Goal: Check status: Check status

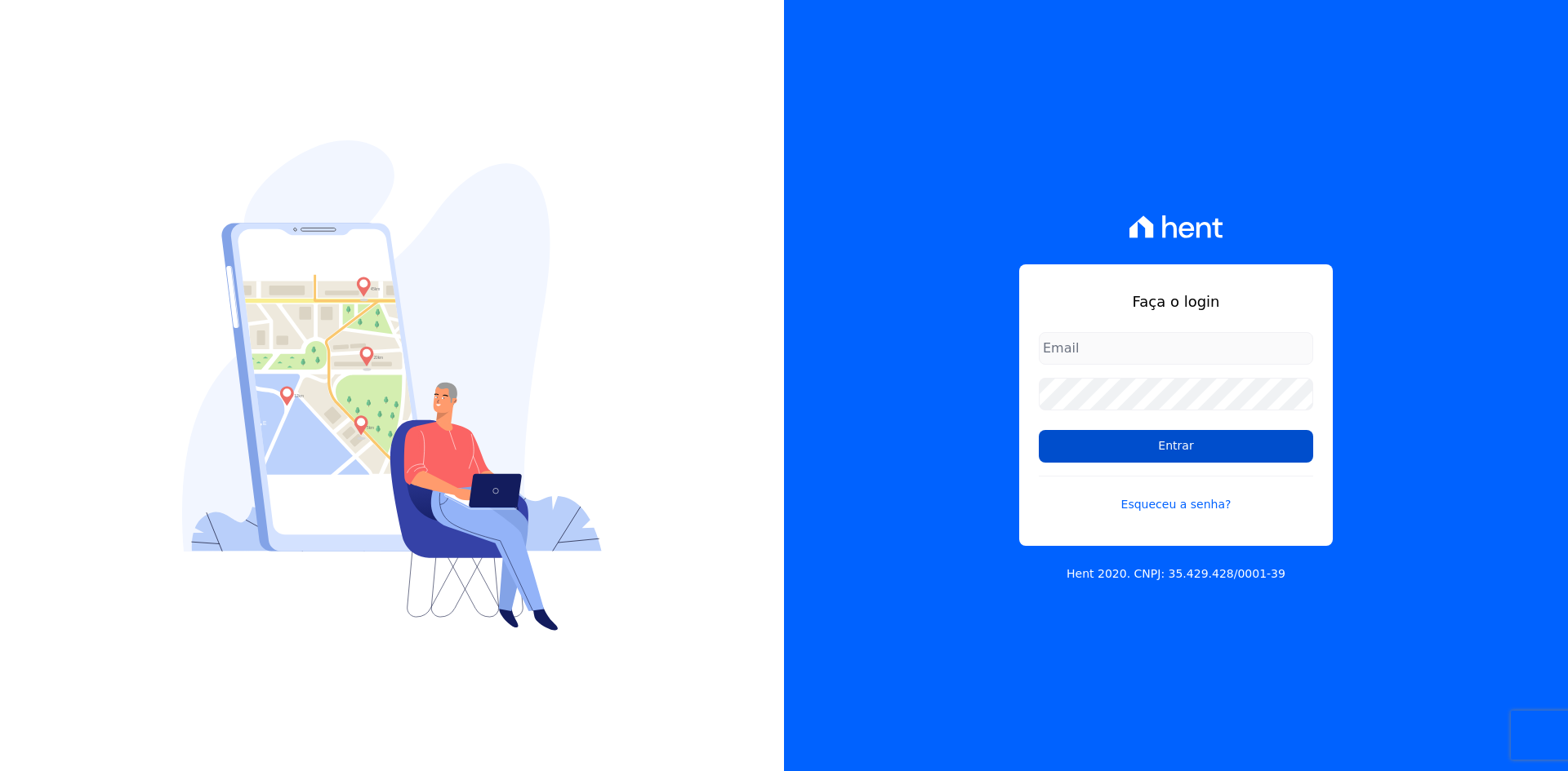
type input "[EMAIL_ADDRESS][DOMAIN_NAME]"
click at [1177, 455] on input "Entrar" at bounding box center [1176, 446] width 274 height 33
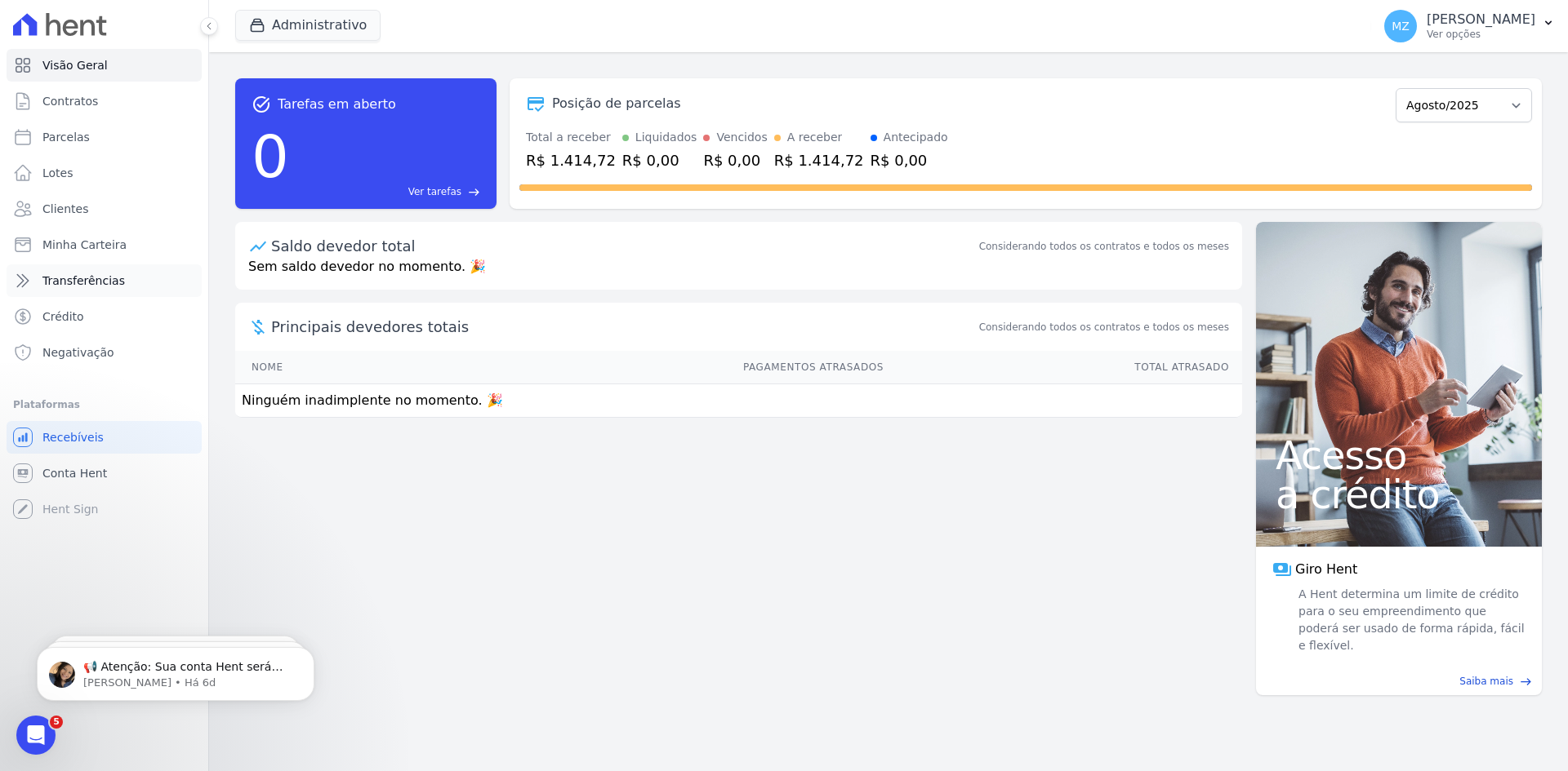
click at [107, 275] on span "Transferências" at bounding box center [84, 281] width 82 height 16
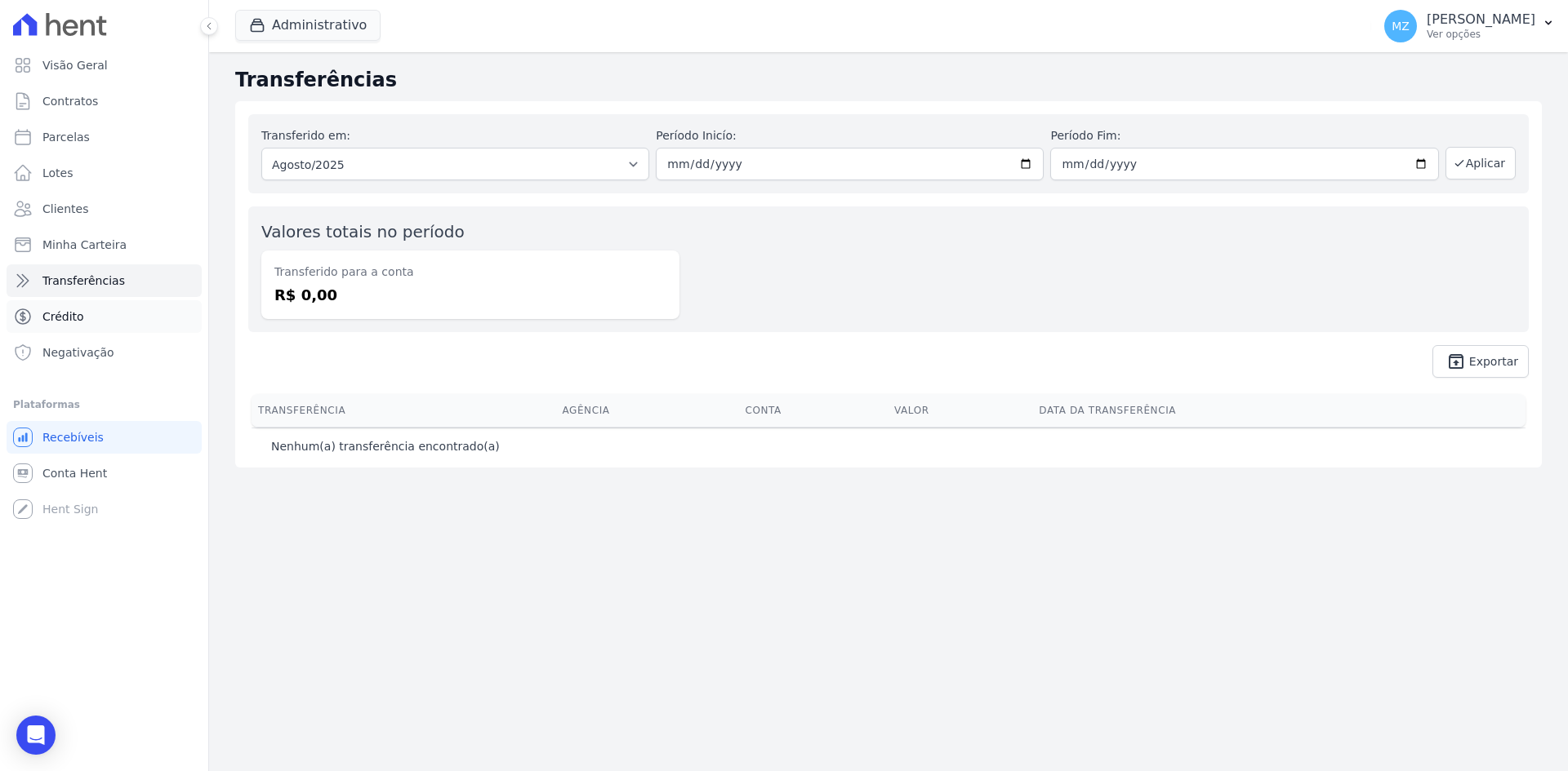
click at [63, 309] on span "Crédito" at bounding box center [63, 316] width 42 height 16
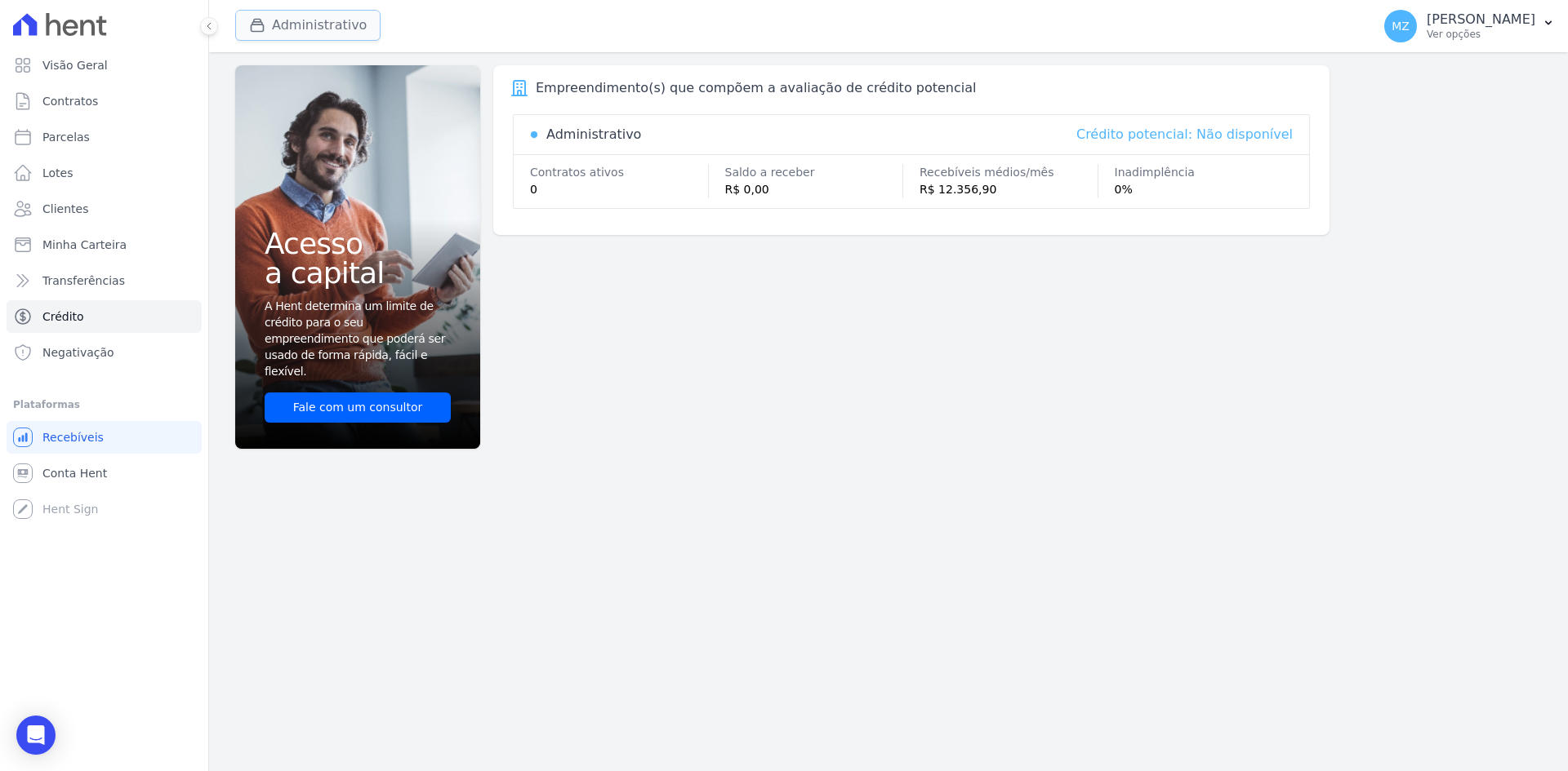
click at [261, 18] on icon "button" at bounding box center [257, 25] width 16 height 16
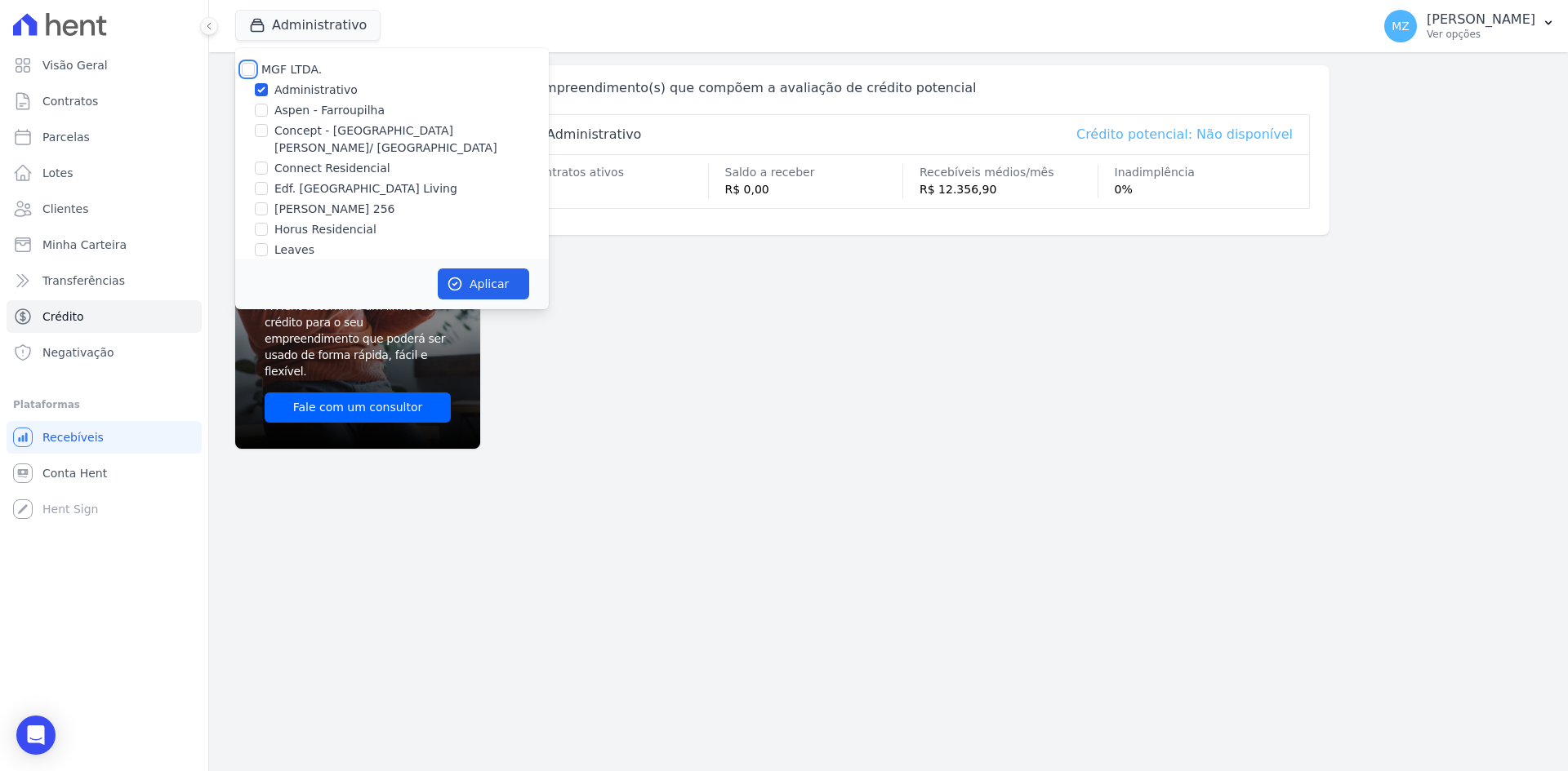
drag, startPoint x: 249, startPoint y: 66, endPoint x: 341, endPoint y: 158, distance: 130.1
click at [249, 66] on input "MGF LTDA." at bounding box center [248, 69] width 13 height 13
checkbox input "true"
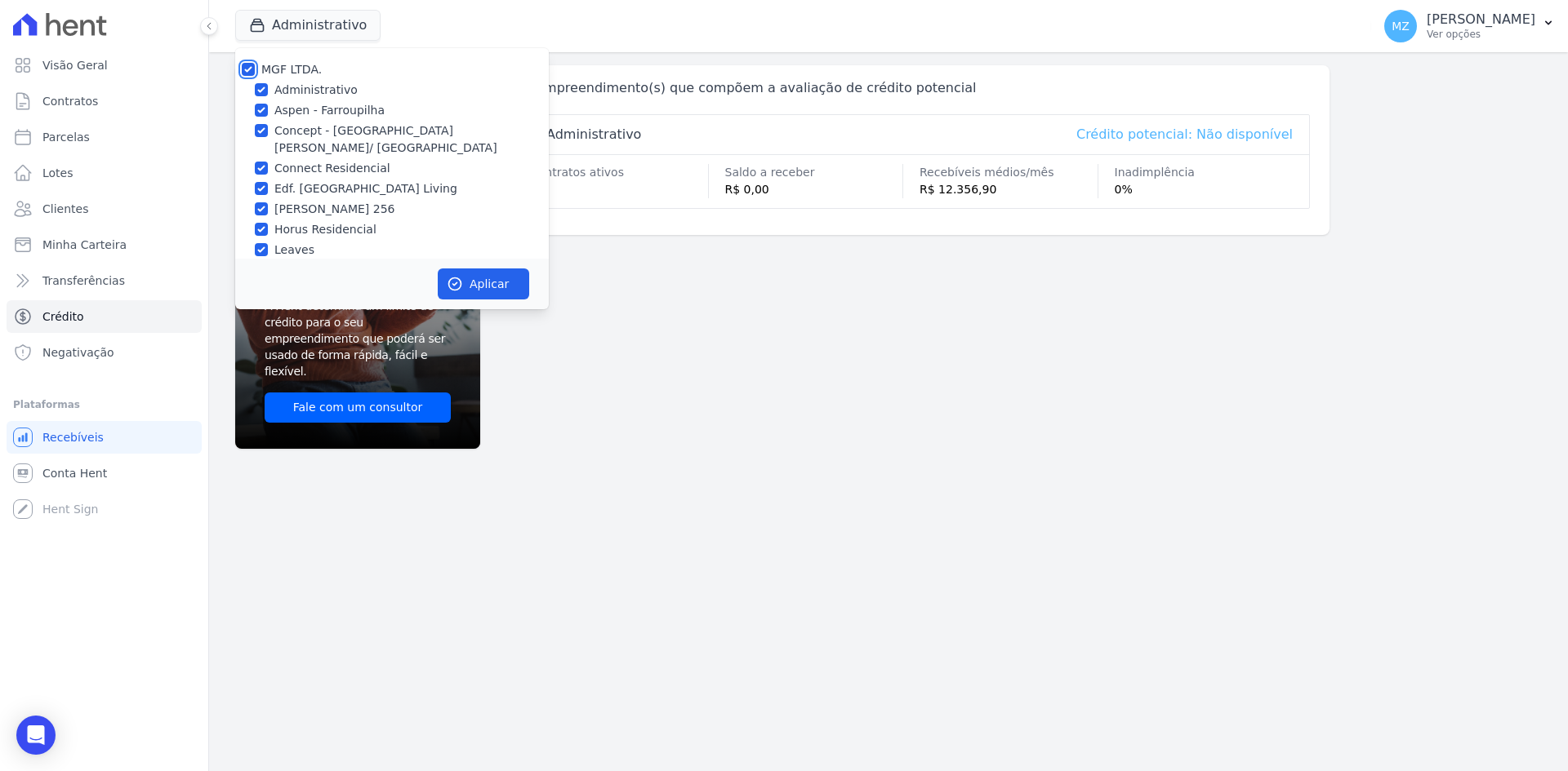
checkbox input "true"
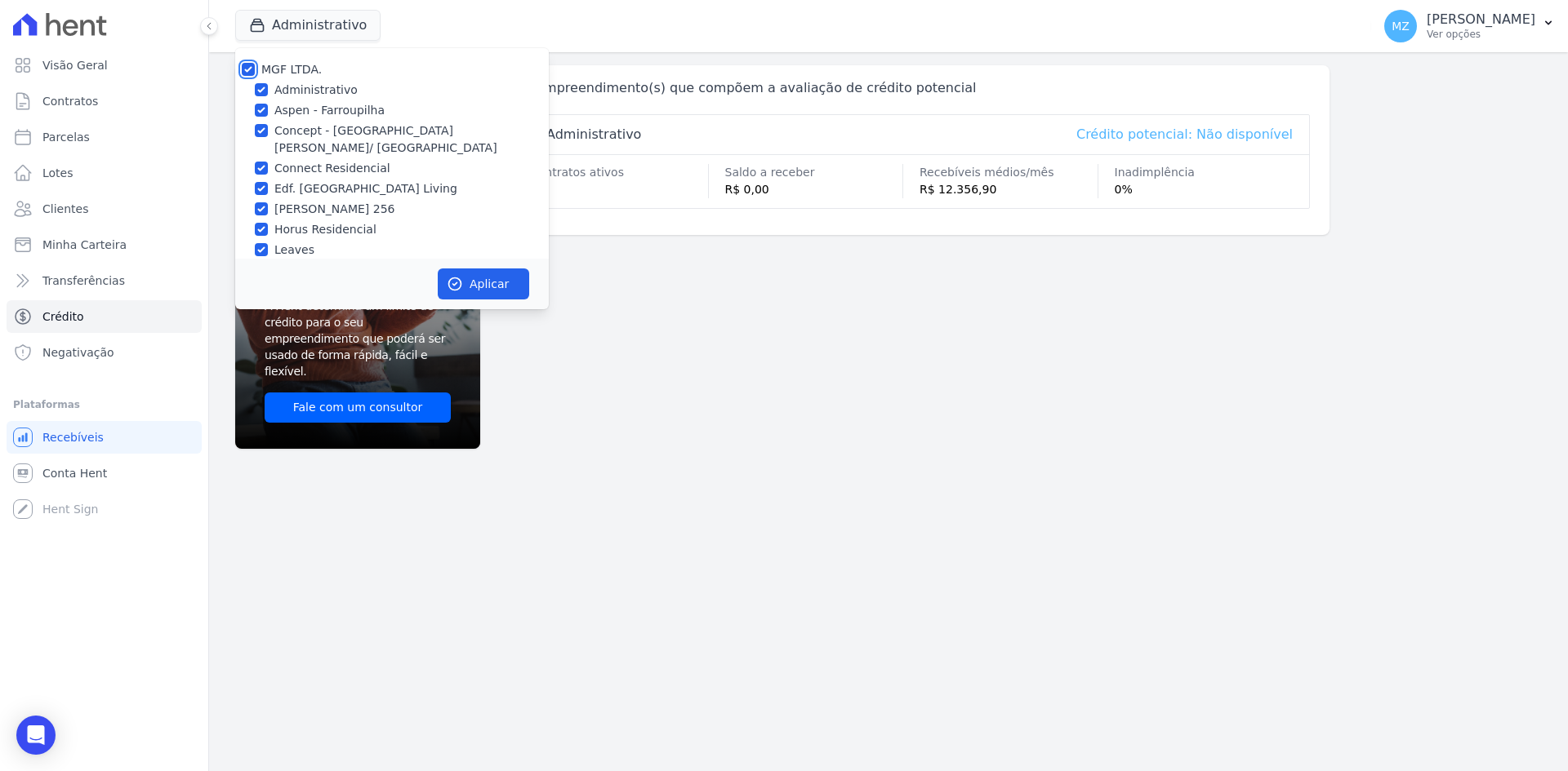
checkbox input "true"
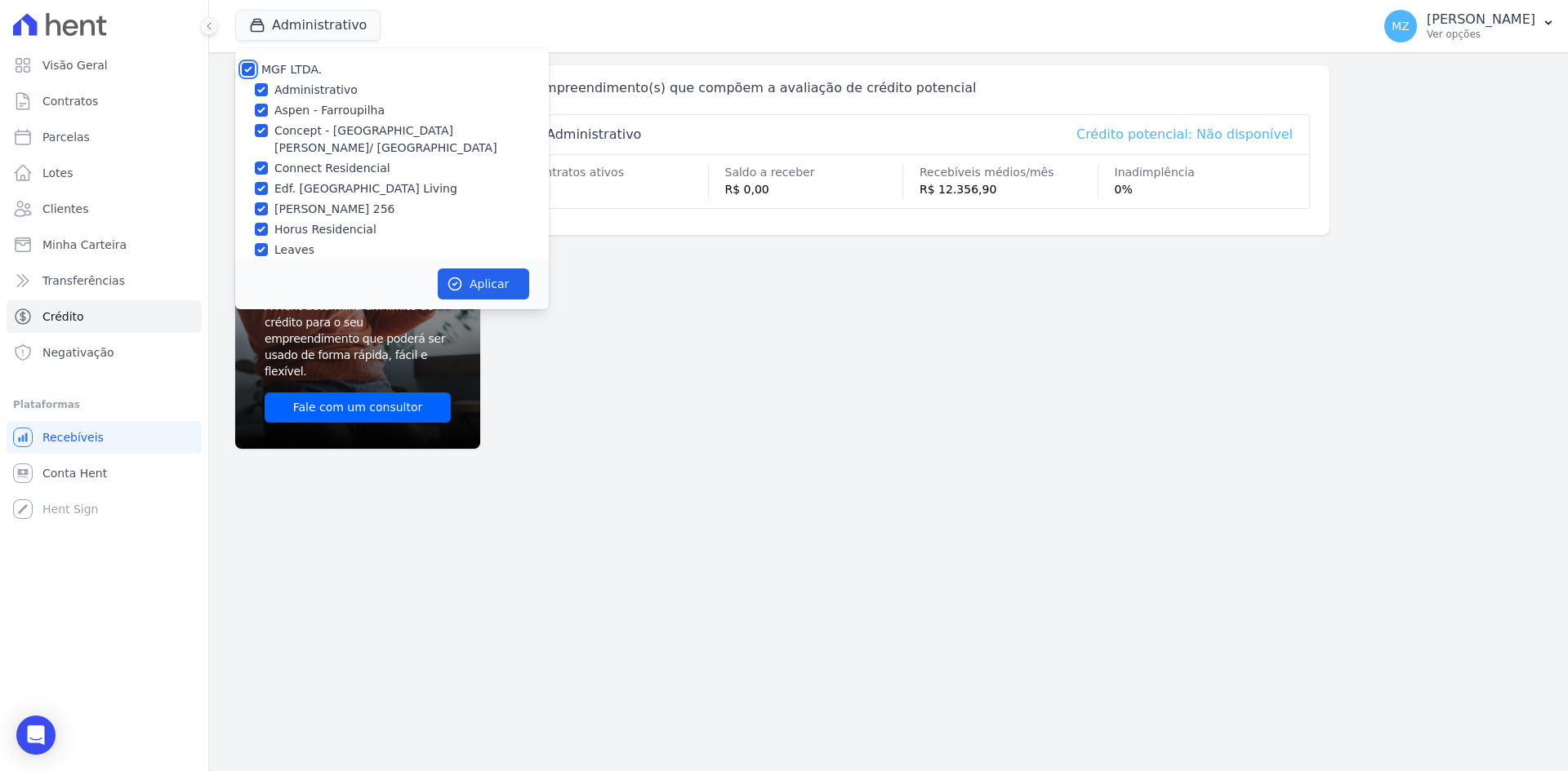
checkbox input "true"
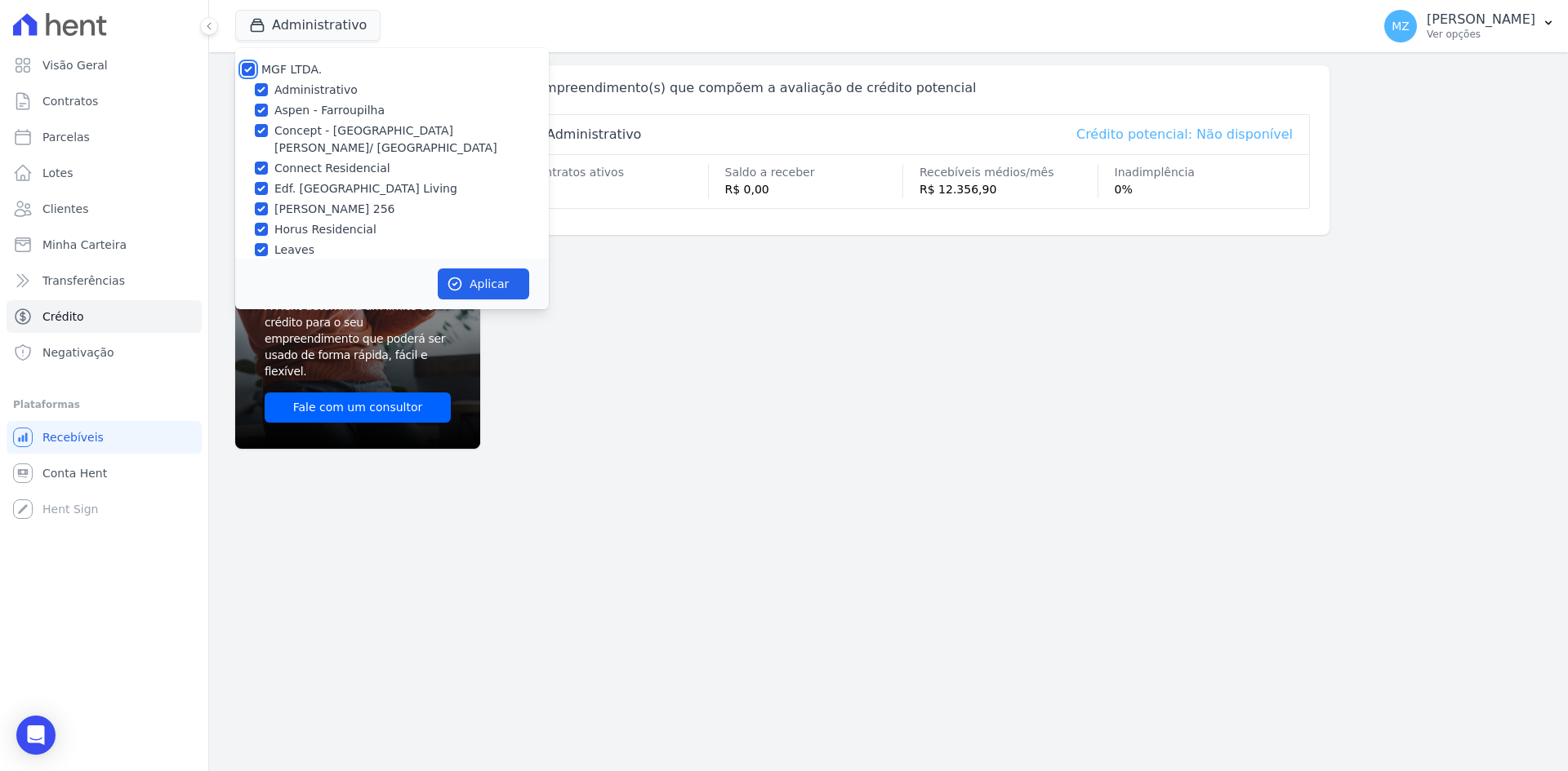
checkbox input "true"
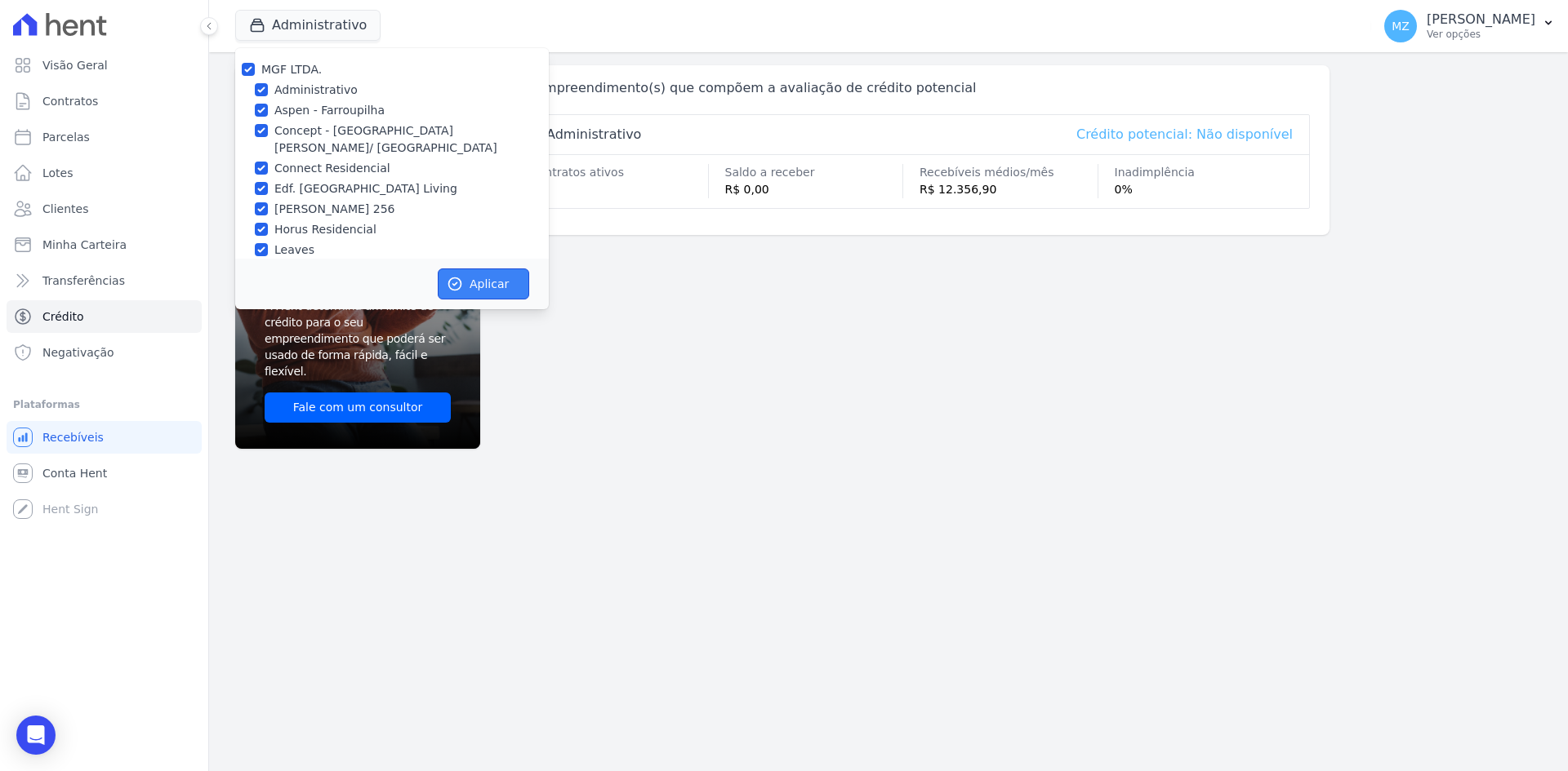
click at [474, 272] on button "Aplicar" at bounding box center [484, 284] width 91 height 31
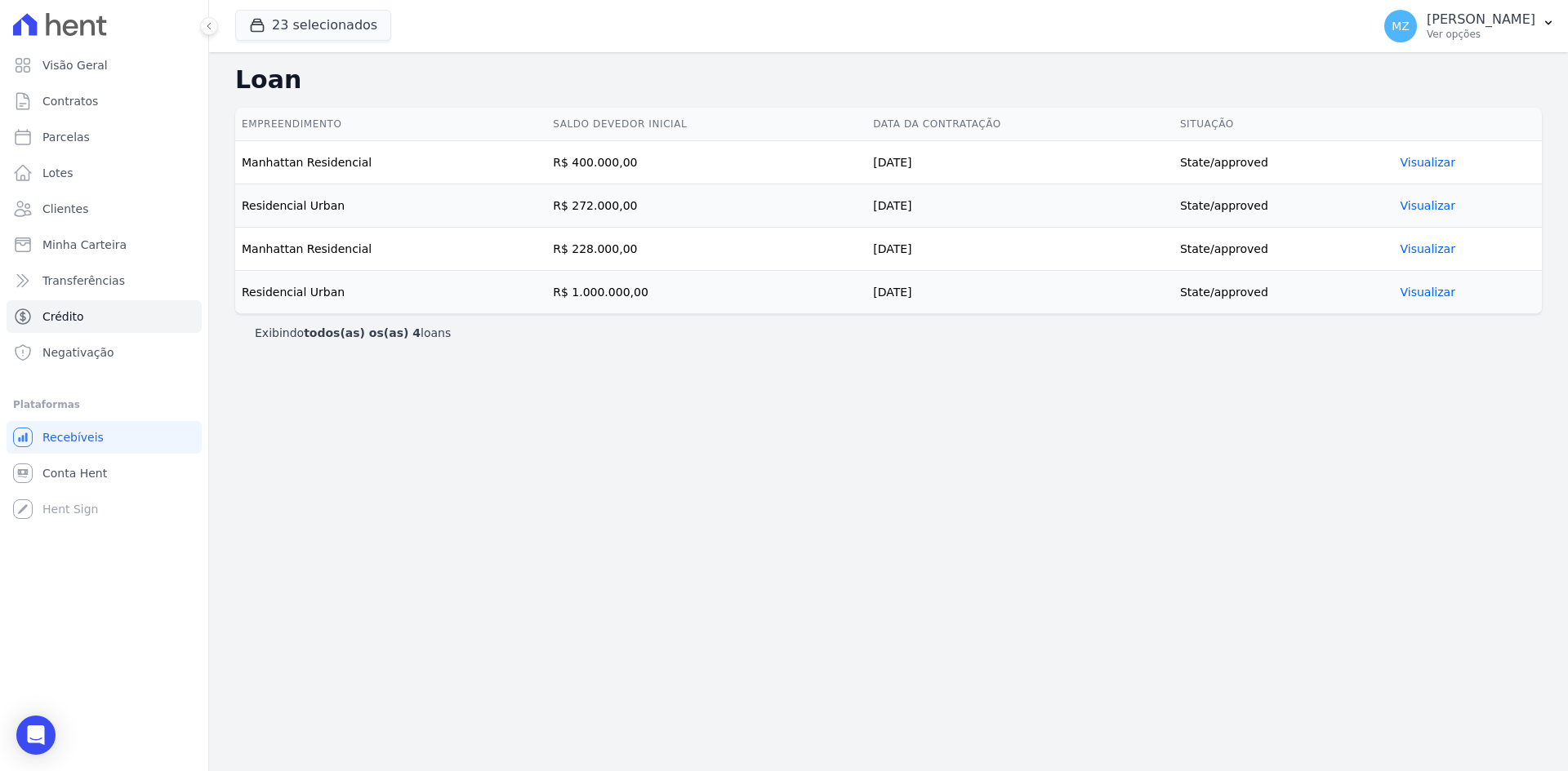
click at [1407, 164] on link "Visualizar" at bounding box center [1428, 162] width 55 height 13
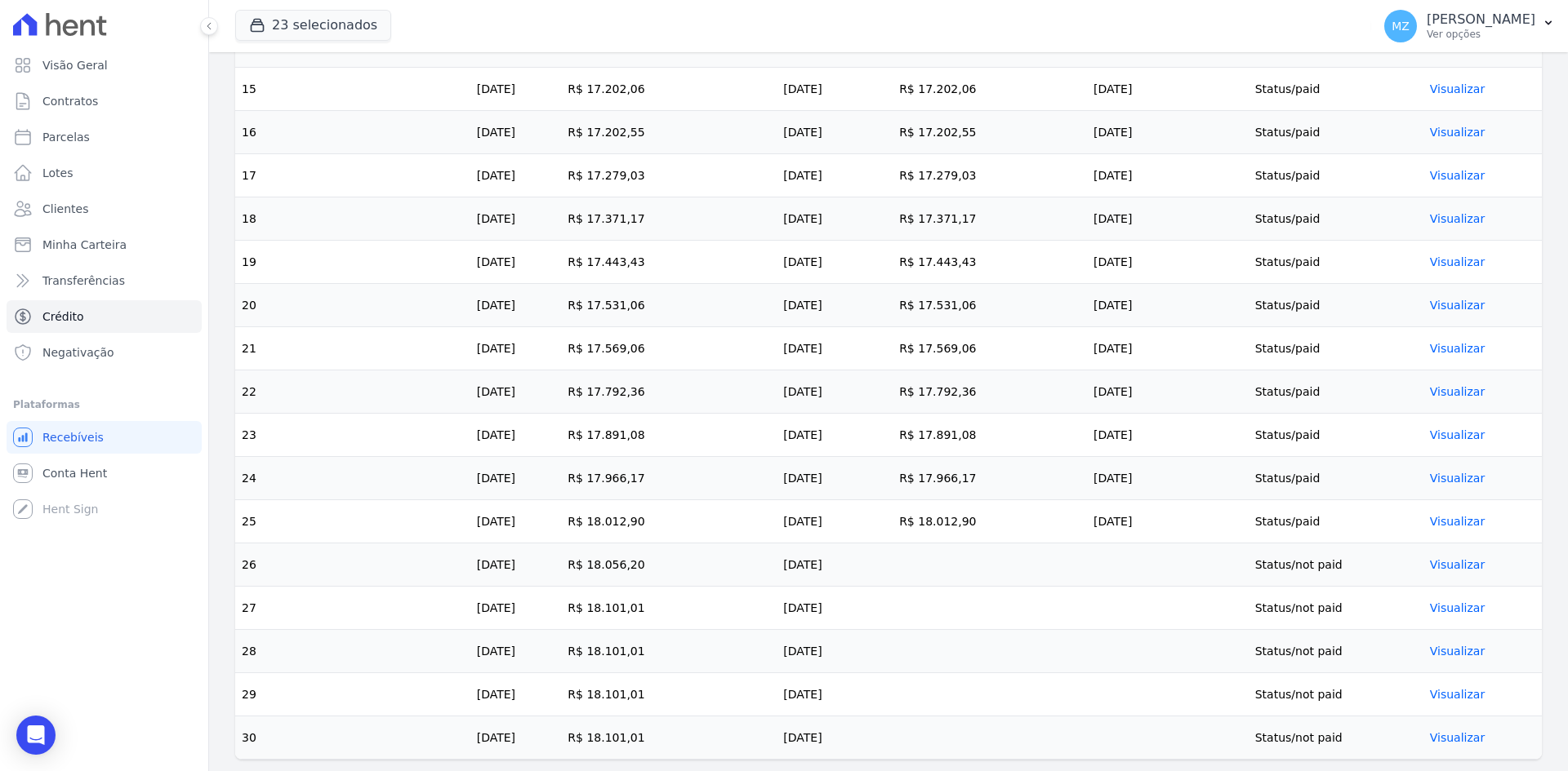
scroll to position [1157, 0]
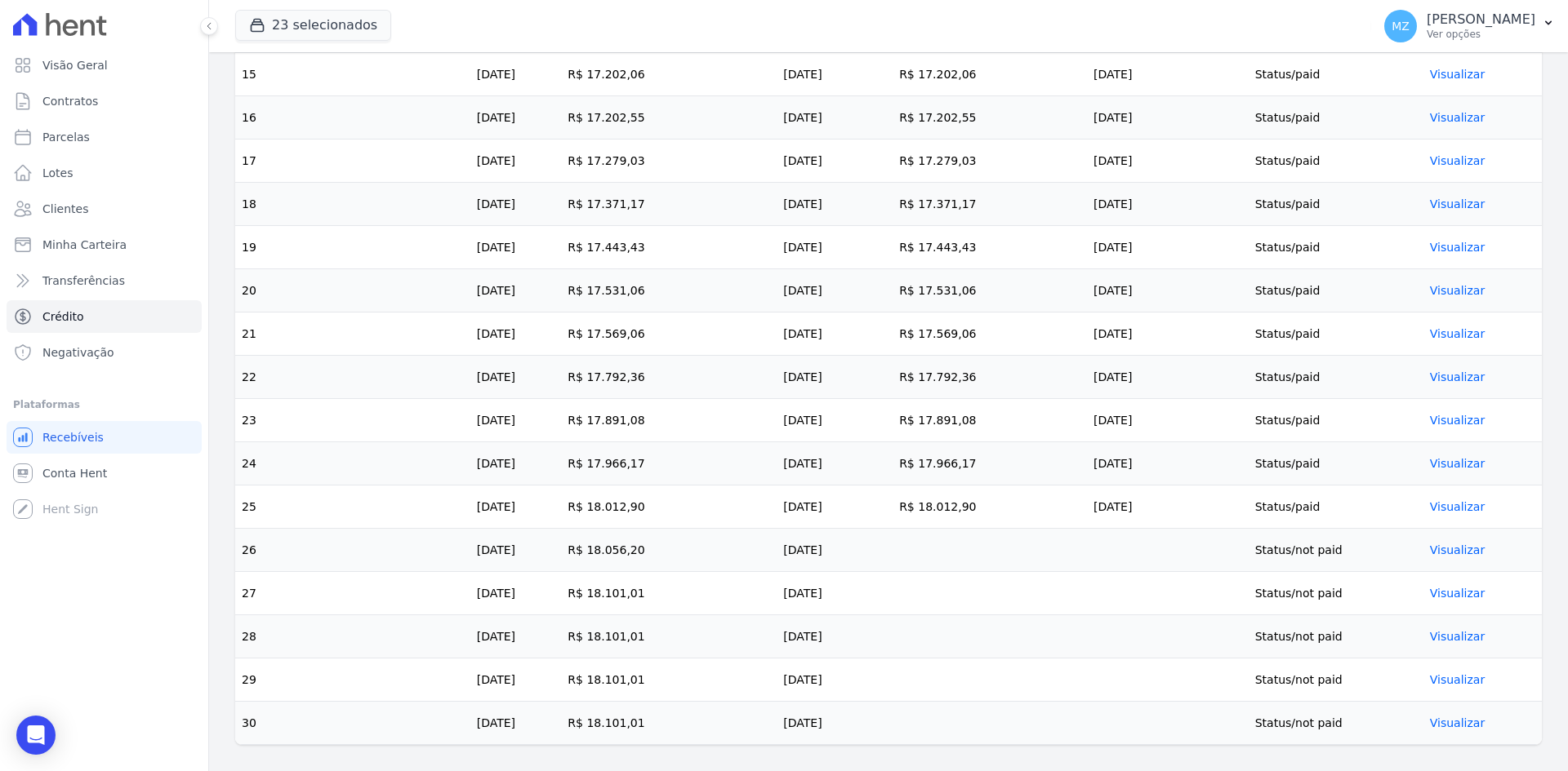
click at [1429, 549] on link "Visualizar" at bounding box center [1456, 549] width 55 height 13
